Goal: Task Accomplishment & Management: Manage account settings

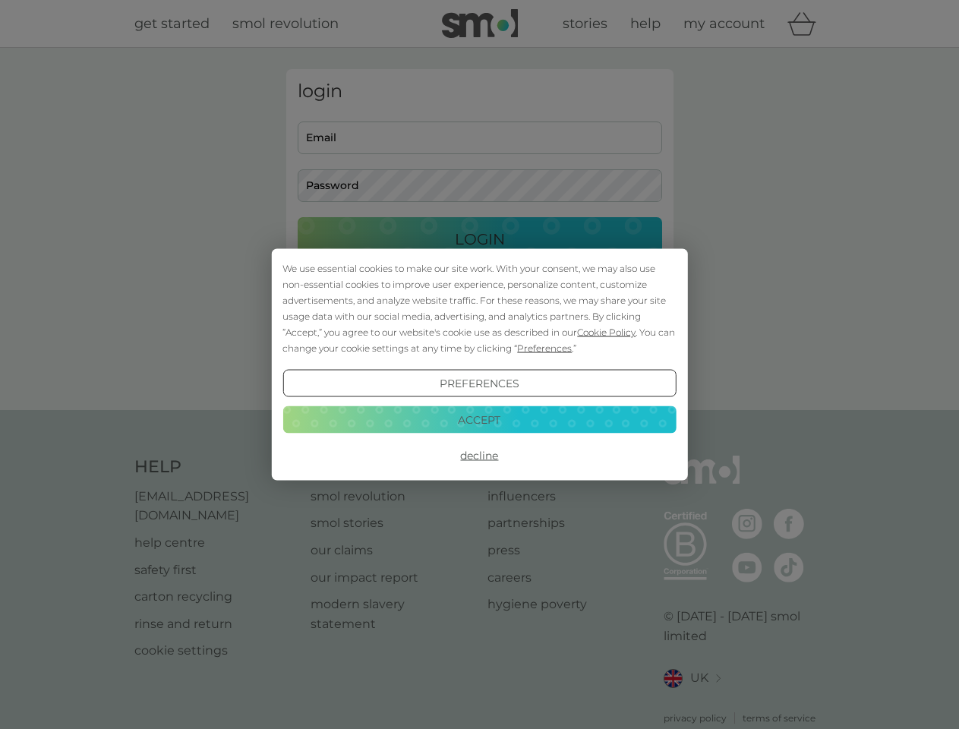
click at [607, 332] on span "Cookie Policy" at bounding box center [606, 331] width 58 height 11
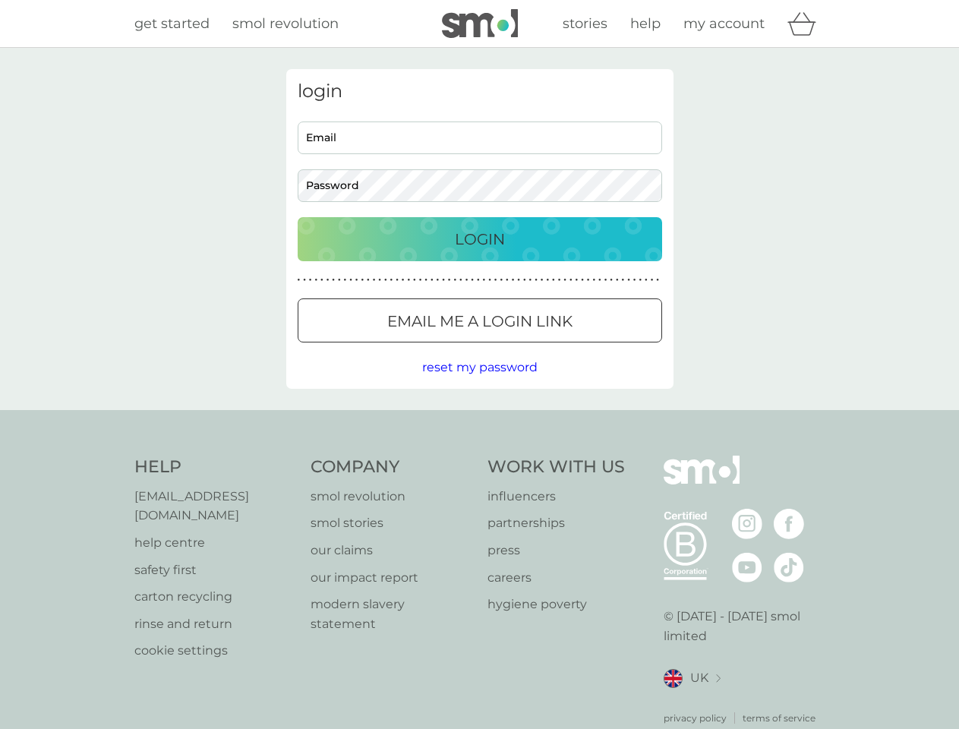
click at [543, 348] on div "login Email Password Login ● ● ● ● ● ● ● ● ● ● ● ● ● ● ● ● ● ● ● ● ● ● ● ● ● ● …" at bounding box center [479, 229] width 387 height 320
click at [479, 383] on div "login Email Password Login ● ● ● ● ● ● ● ● ● ● ● ● ● ● ● ● ● ● ● ● ● ● ● ● ● ● …" at bounding box center [479, 229] width 387 height 320
click at [479, 456] on div "Help [EMAIL_ADDRESS][DOMAIN_NAME] help centre safety first carton recycling rin…" at bounding box center [479, 591] width 691 height 270
click at [479, 419] on div "Help [EMAIL_ADDRESS][DOMAIN_NAME] help centre safety first carton recycling rin…" at bounding box center [479, 590] width 959 height 361
